Goal: Check status: Check status

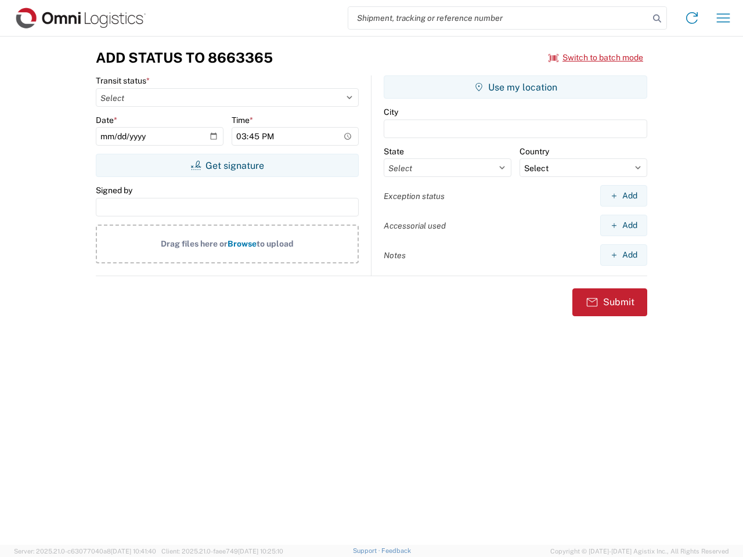
click at [499, 18] on input "search" at bounding box center [498, 18] width 301 height 22
click at [657, 19] on icon at bounding box center [657, 18] width 16 height 16
click at [692, 18] on icon at bounding box center [692, 18] width 19 height 19
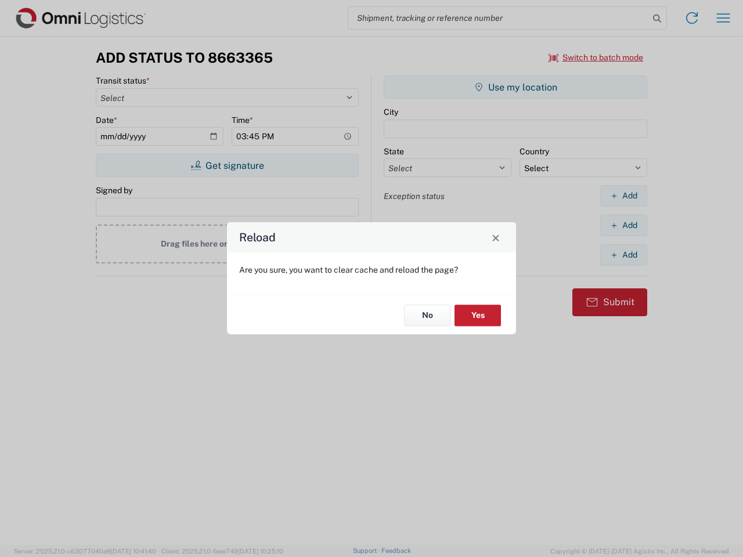
click at [723, 18] on div "Reload Are you sure, you want to clear cache and reload the page? No Yes" at bounding box center [371, 278] width 743 height 557
click at [596, 57] on div "Reload Are you sure, you want to clear cache and reload the page? No Yes" at bounding box center [371, 278] width 743 height 557
click at [227, 165] on div "Reload Are you sure, you want to clear cache and reload the page? No Yes" at bounding box center [371, 278] width 743 height 557
click at [515, 87] on div "Reload Are you sure, you want to clear cache and reload the page? No Yes" at bounding box center [371, 278] width 743 height 557
click at [623, 196] on div "Reload Are you sure, you want to clear cache and reload the page? No Yes" at bounding box center [371, 278] width 743 height 557
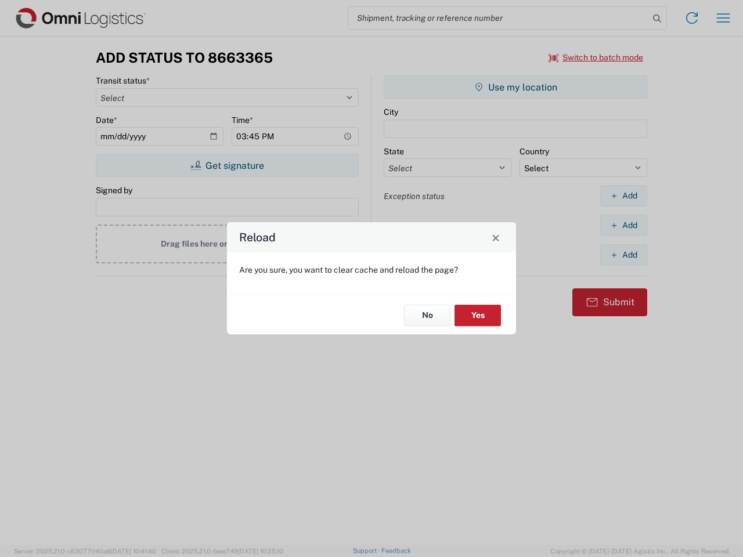
click at [623, 225] on div "Reload Are you sure, you want to clear cache and reload the page? No Yes" at bounding box center [371, 278] width 743 height 557
click at [623, 255] on div "Reload Are you sure, you want to clear cache and reload the page? No Yes" at bounding box center [371, 278] width 743 height 557
